Goal: Task Accomplishment & Management: Use online tool/utility

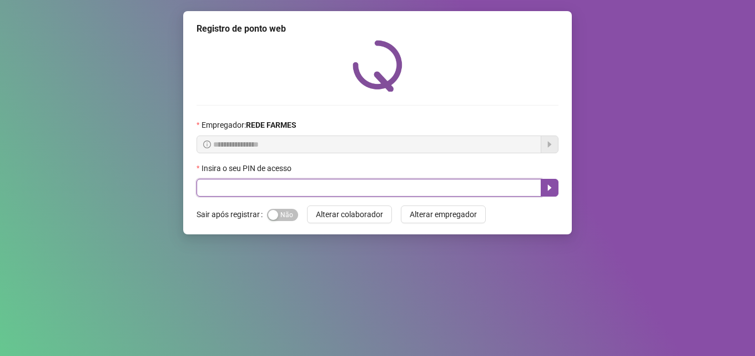
click at [319, 190] on input "text" at bounding box center [369, 188] width 345 height 18
type input "*****"
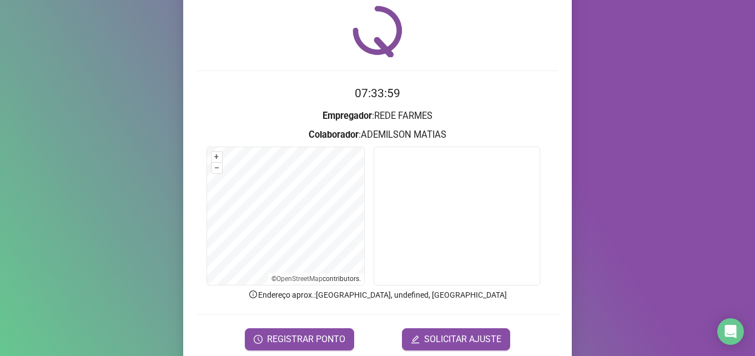
scroll to position [78, 0]
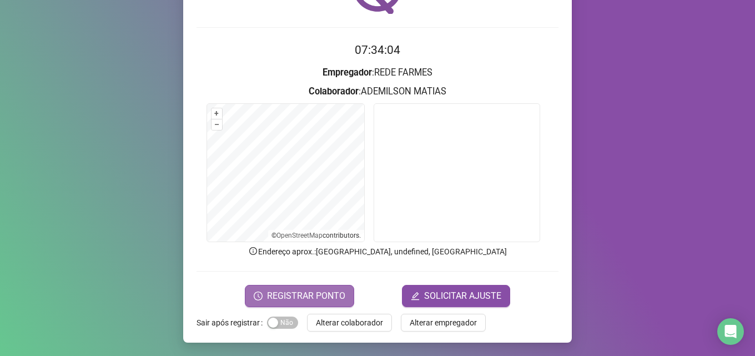
click at [291, 298] on span "REGISTRAR PONTO" at bounding box center [306, 295] width 78 height 13
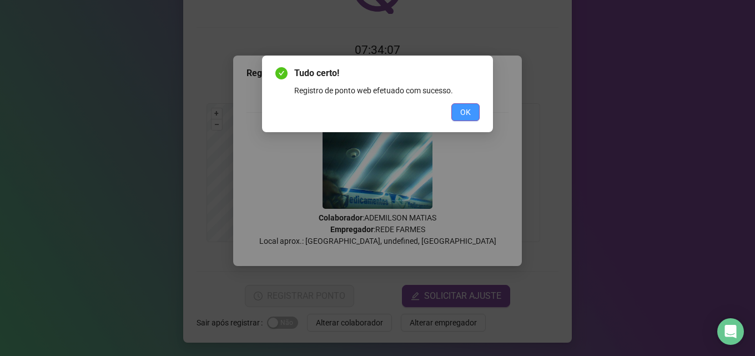
click at [461, 109] on span "OK" at bounding box center [465, 112] width 11 height 12
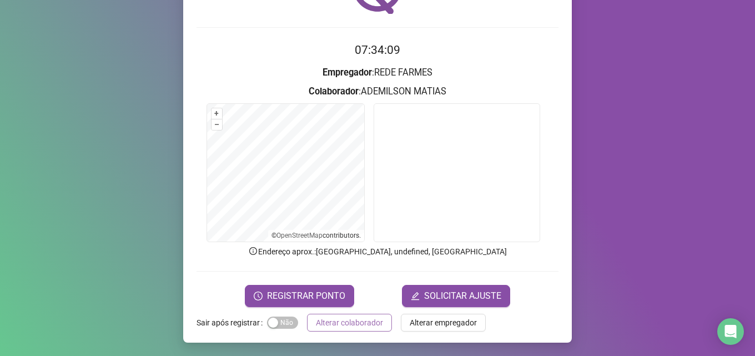
click at [354, 326] on span "Alterar colaborador" at bounding box center [349, 322] width 67 height 12
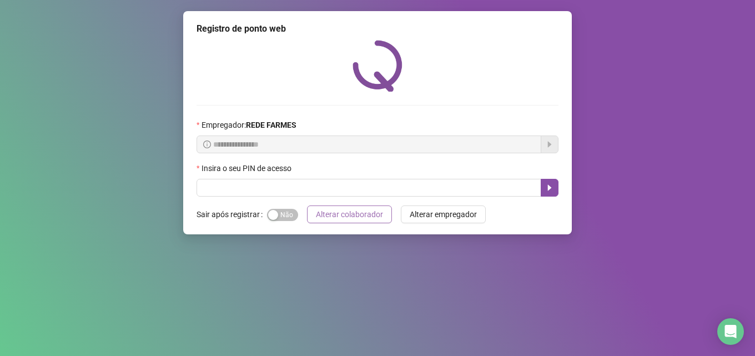
scroll to position [0, 0]
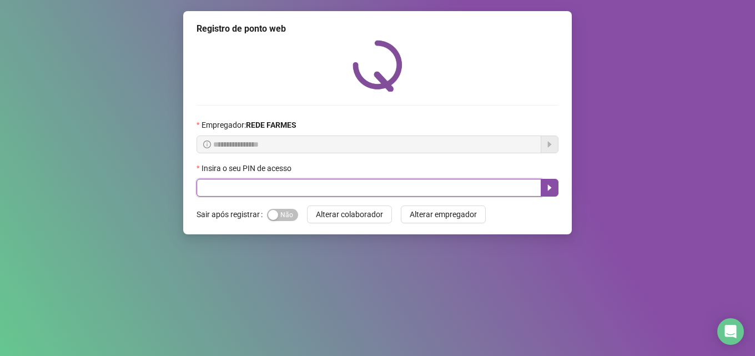
drag, startPoint x: 379, startPoint y: 180, endPoint x: 385, endPoint y: 189, distance: 10.5
click at [385, 189] on input "text" at bounding box center [369, 188] width 345 height 18
type input "*****"
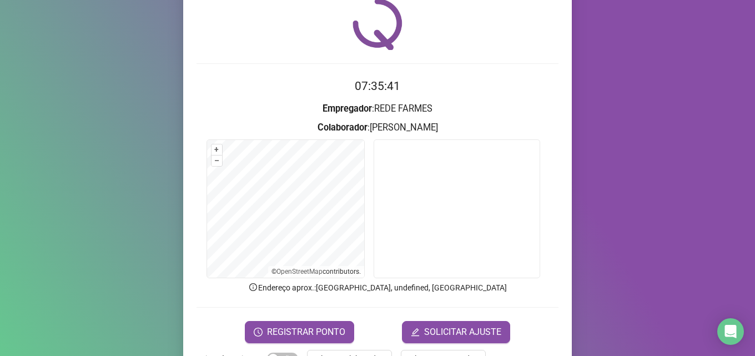
scroll to position [78, 0]
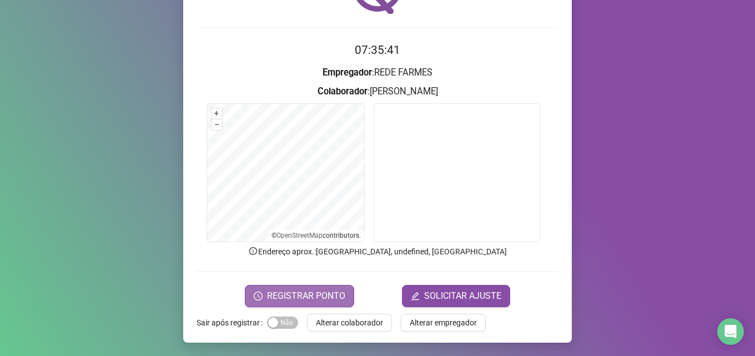
click at [298, 287] on button "REGISTRAR PONTO" at bounding box center [299, 296] width 109 height 22
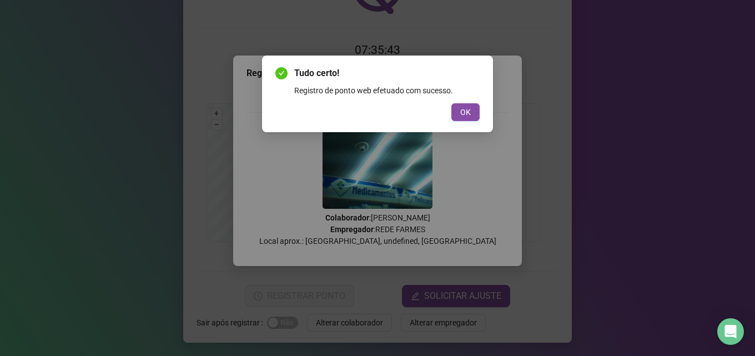
drag, startPoint x: 464, startPoint y: 113, endPoint x: 425, endPoint y: 213, distance: 107.2
click at [464, 115] on span "OK" at bounding box center [465, 112] width 11 height 12
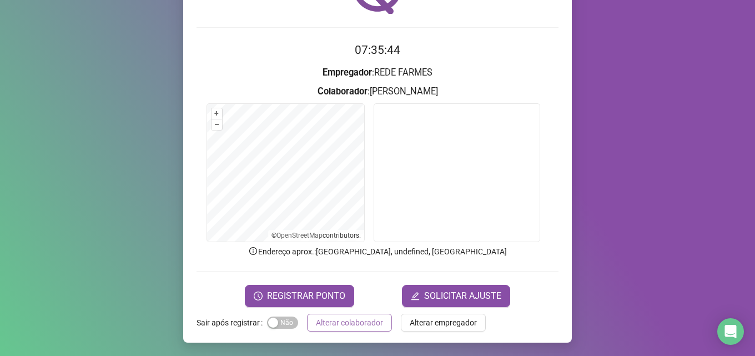
click at [353, 328] on span "Alterar colaborador" at bounding box center [349, 322] width 67 height 12
